Goal: Information Seeking & Learning: Learn about a topic

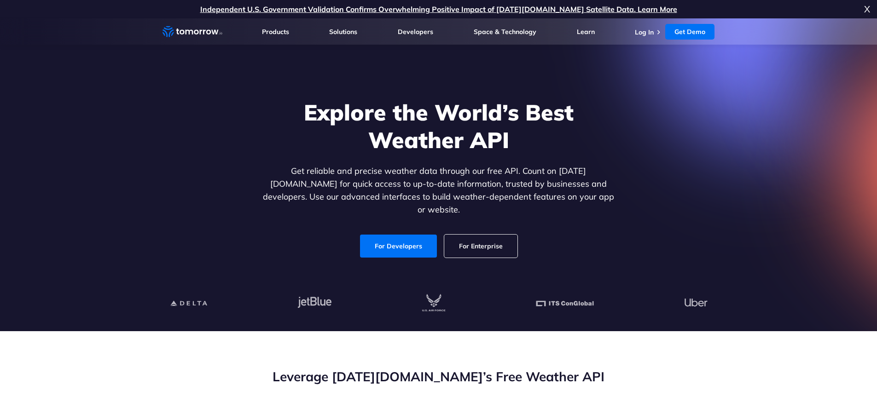
click at [420, 235] on link "For Developers" at bounding box center [398, 246] width 77 height 23
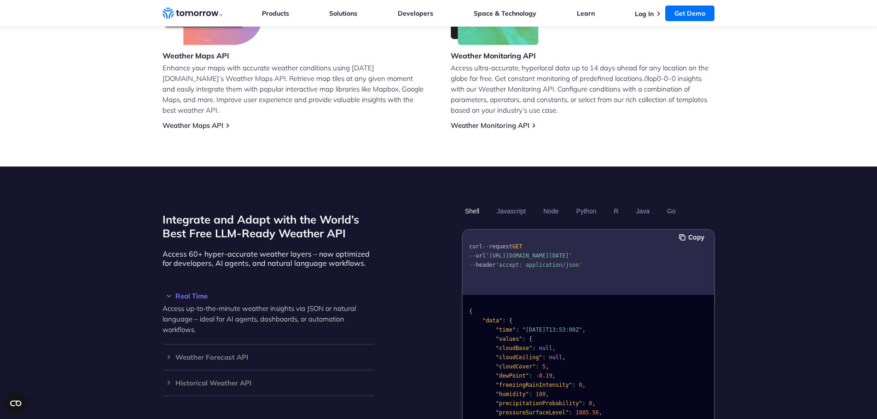
scroll to position [691, 0]
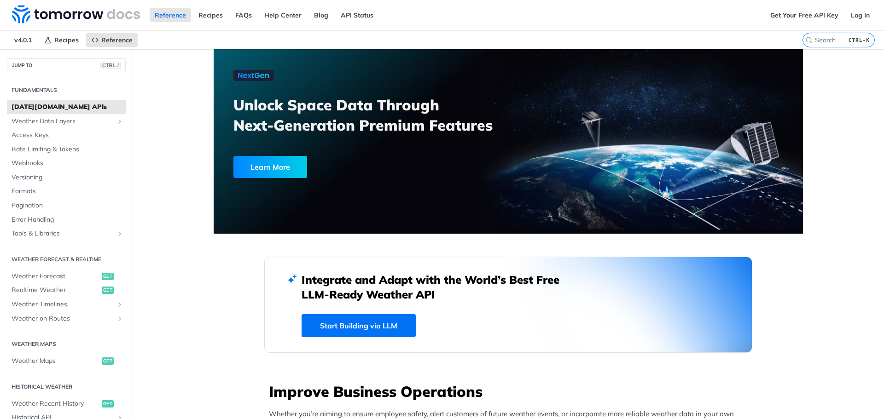
click at [387, 327] on link "Start Building via LLM" at bounding box center [359, 325] width 114 height 23
